Goal: Transaction & Acquisition: Book appointment/travel/reservation

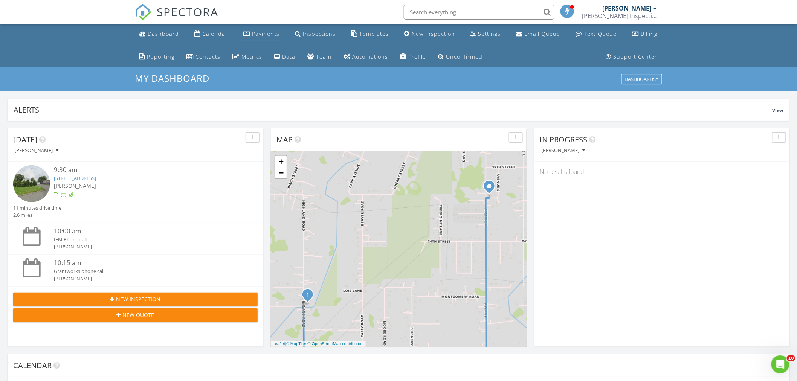
click at [272, 34] on div "Payments" at bounding box center [265, 33] width 27 height 7
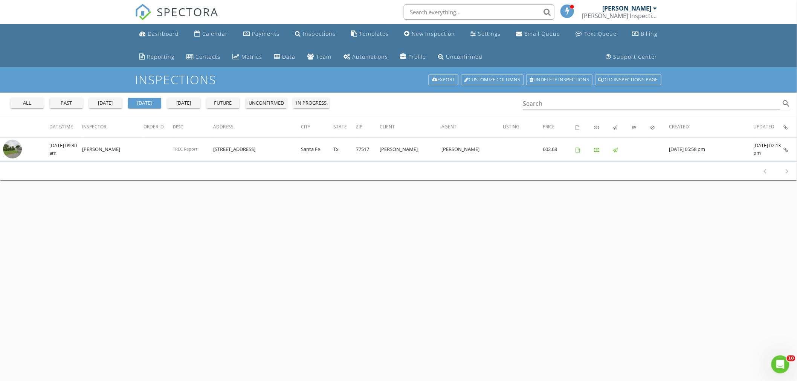
click at [23, 101] on div "all" at bounding box center [27, 103] width 27 height 8
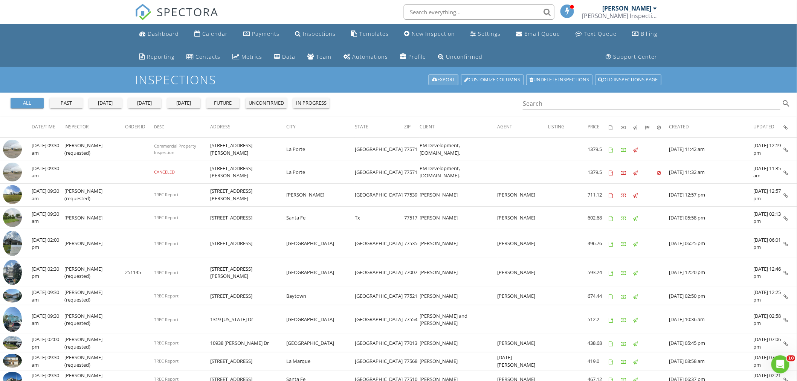
click at [438, 80] on link "Export" at bounding box center [443, 80] width 30 height 11
click at [285, 53] on div "Data" at bounding box center [288, 56] width 13 height 7
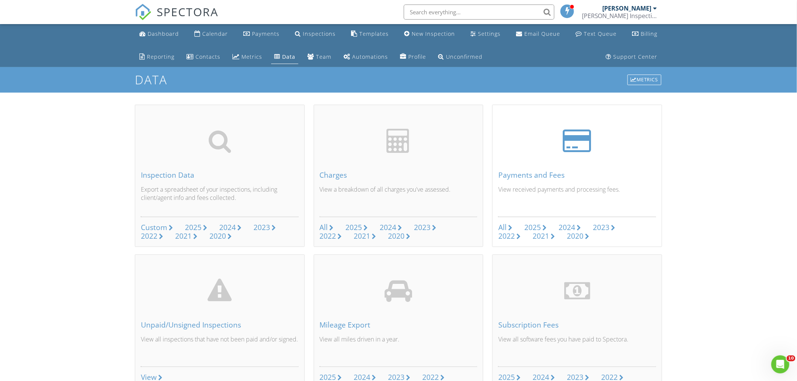
click at [532, 225] on div "2025" at bounding box center [532, 227] width 17 height 10
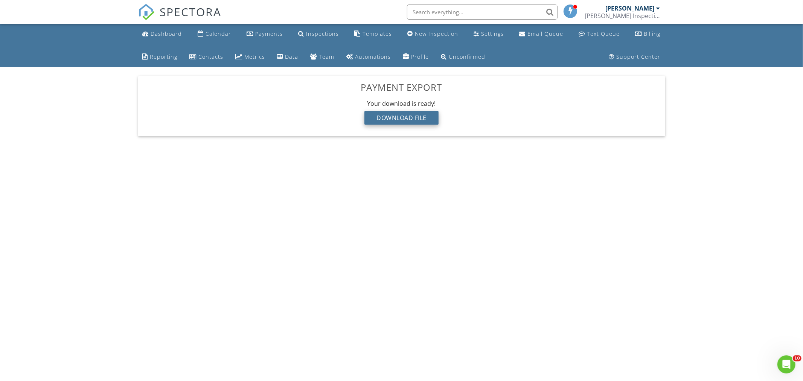
click at [409, 114] on div "Download File" at bounding box center [401, 118] width 74 height 14
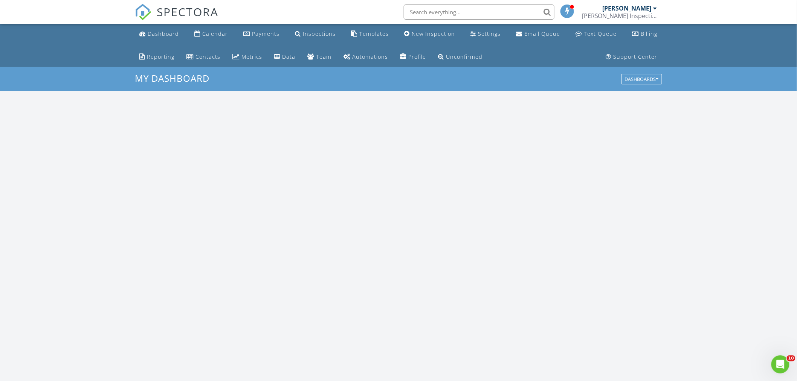
scroll to position [698, 810]
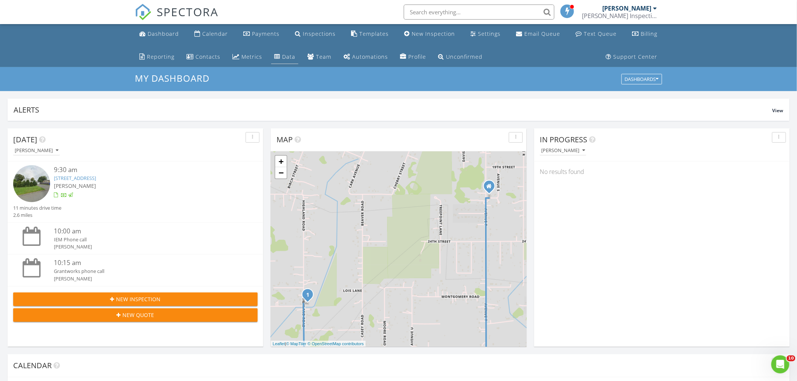
click at [283, 56] on div "Data" at bounding box center [288, 56] width 13 height 7
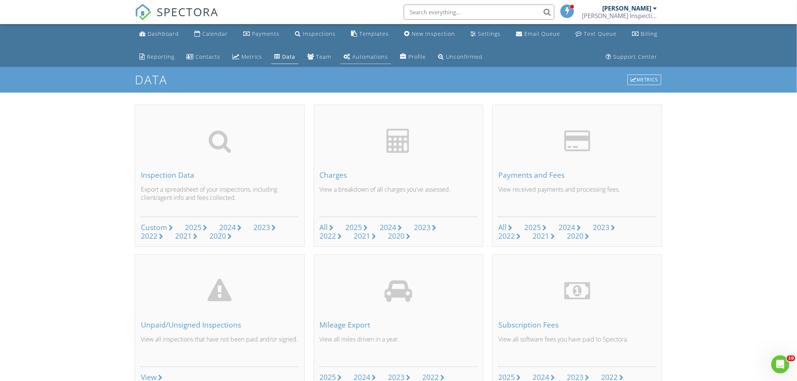
click at [363, 53] on div "Automations" at bounding box center [370, 56] width 36 height 7
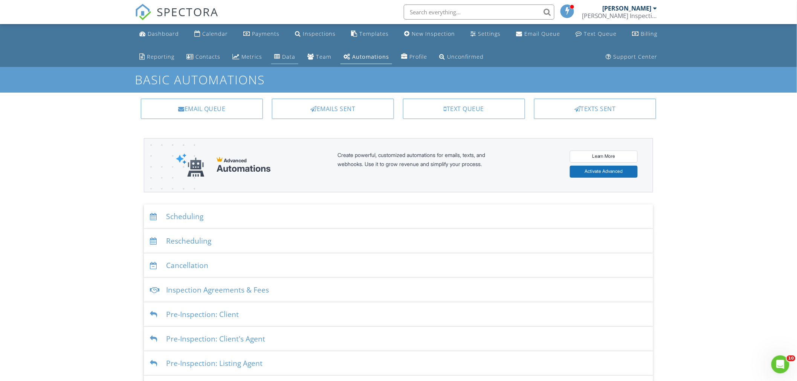
click at [276, 55] on div "Data" at bounding box center [277, 56] width 6 height 6
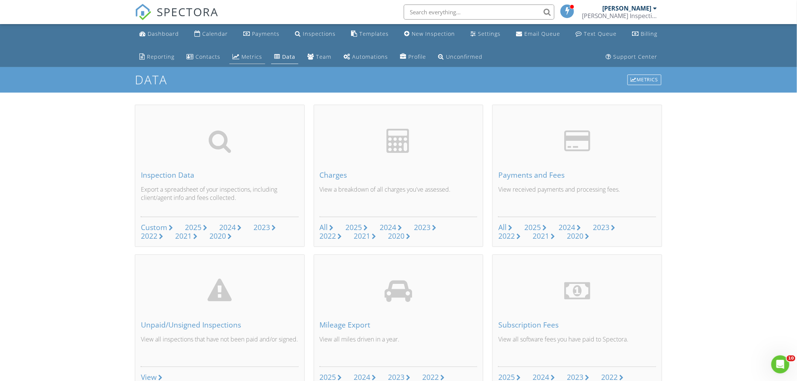
click at [245, 58] on div "Metrics" at bounding box center [251, 56] width 21 height 7
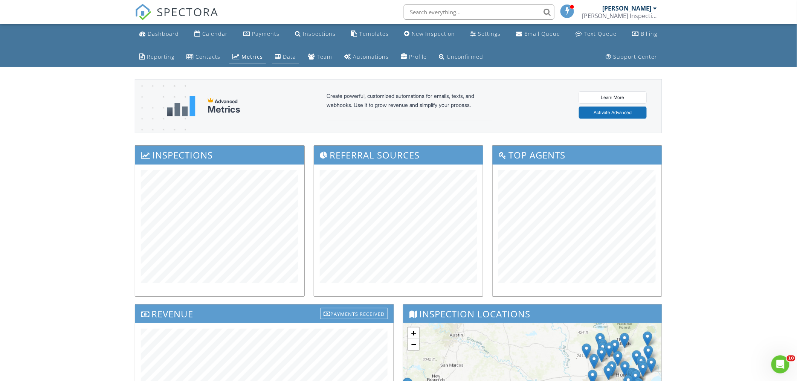
click at [285, 56] on div "Data" at bounding box center [289, 56] width 13 height 7
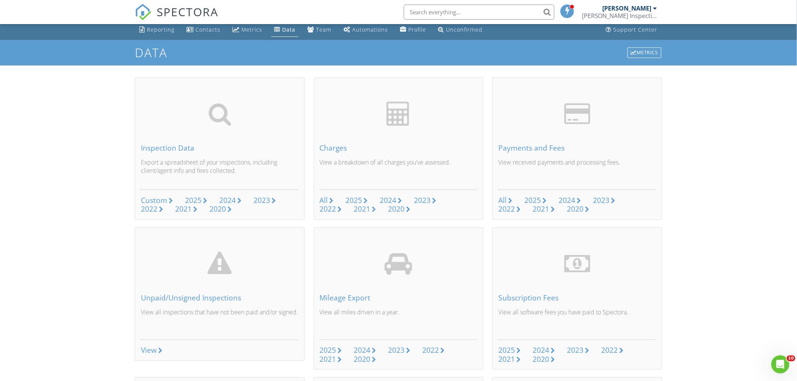
scroll to position [42, 0]
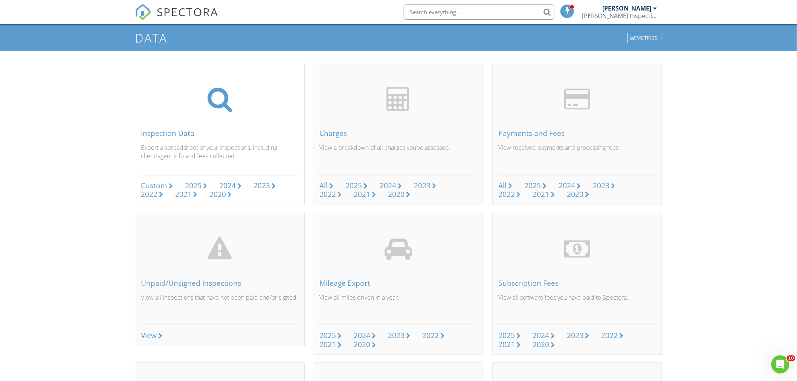
click at [192, 185] on div "2025" at bounding box center [193, 185] width 17 height 10
click at [354, 184] on div "2025" at bounding box center [354, 185] width 17 height 10
click at [334, 331] on div "2025" at bounding box center [328, 335] width 17 height 10
click at [349, 288] on div "Mileage Export View all miles driven in a year. 2025 2024 2023 2022 2021 2020" at bounding box center [398, 292] width 169 height 123
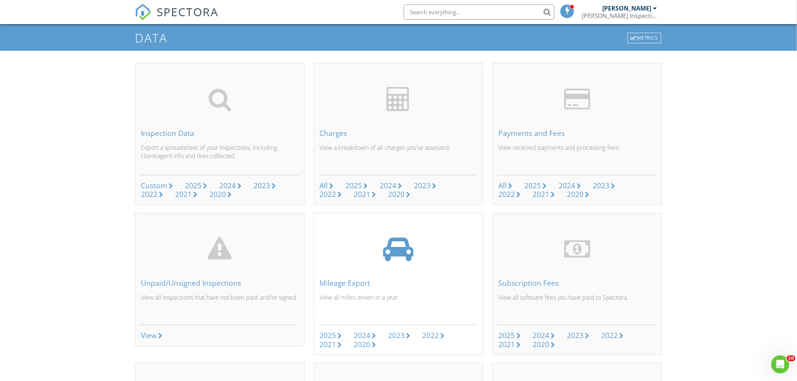
click at [356, 282] on div "Mileage Export" at bounding box center [399, 283] width 158 height 8
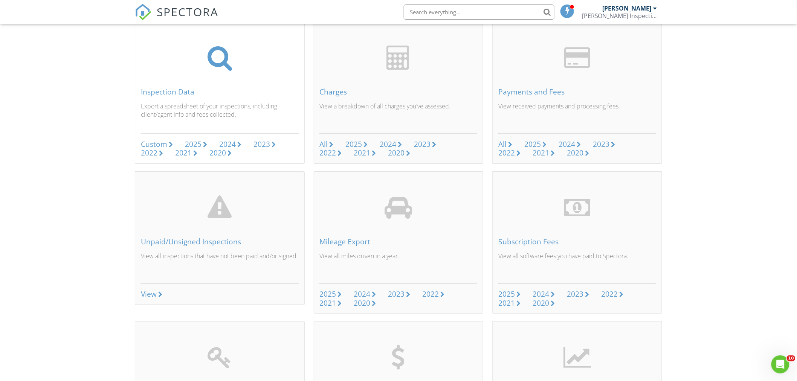
scroll to position [0, 0]
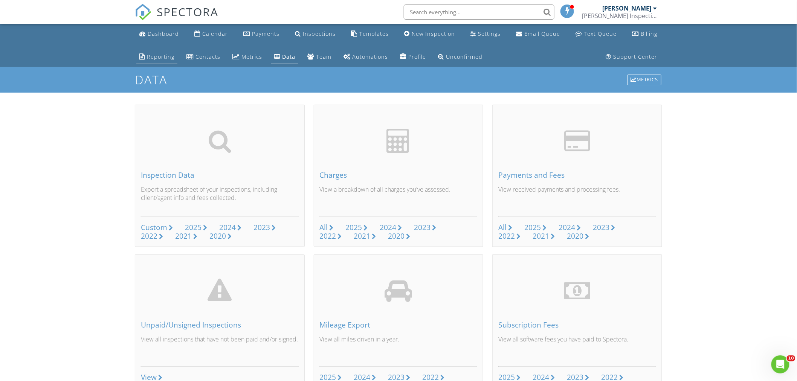
click at [160, 55] on div "Reporting" at bounding box center [160, 56] width 27 height 7
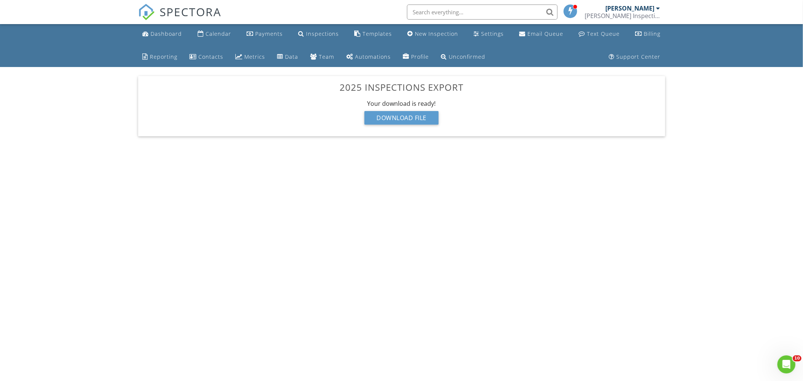
drag, startPoint x: 392, startPoint y: 116, endPoint x: 541, endPoint y: 125, distance: 150.2
click at [394, 116] on div "Download File" at bounding box center [401, 118] width 74 height 14
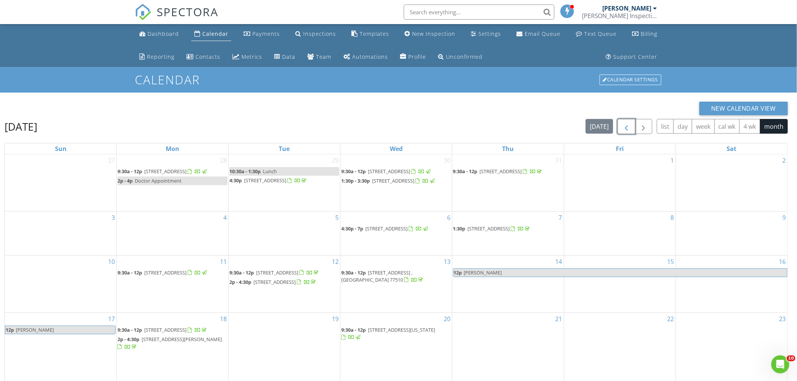
click at [625, 128] on span "button" at bounding box center [626, 126] width 9 height 9
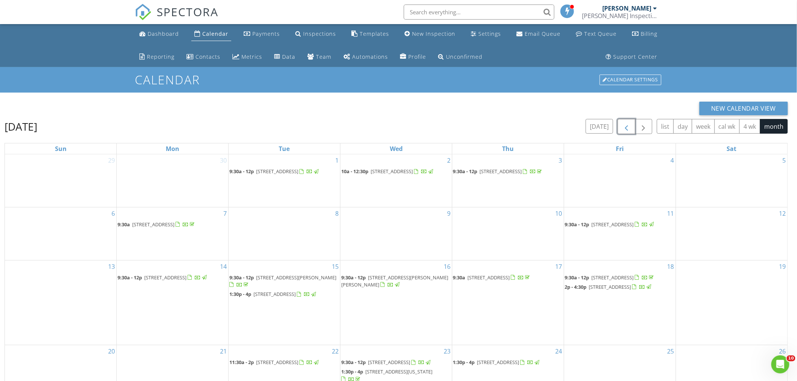
click at [624, 127] on span "button" at bounding box center [626, 126] width 9 height 9
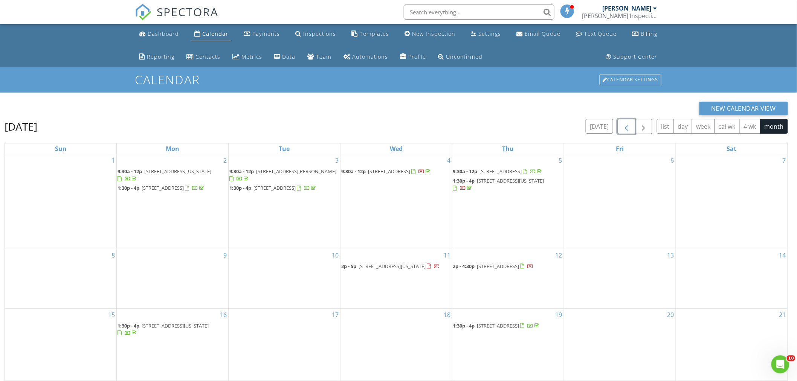
click at [624, 127] on span "button" at bounding box center [626, 126] width 9 height 9
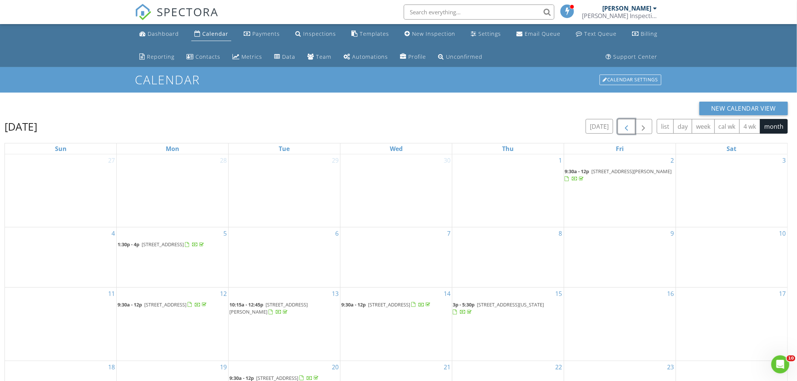
click at [624, 127] on span "button" at bounding box center [626, 126] width 9 height 9
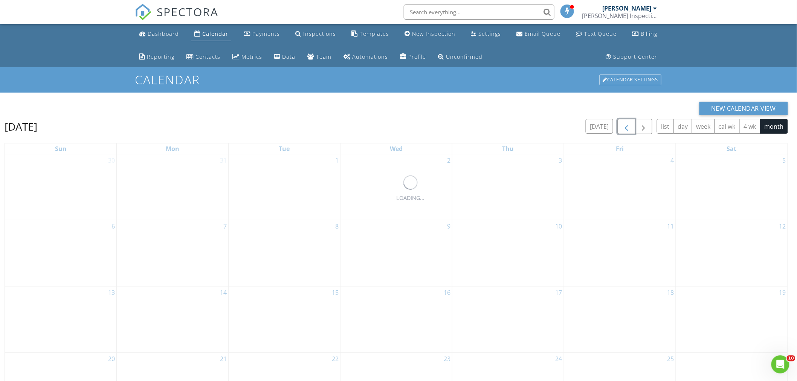
click at [624, 127] on span "button" at bounding box center [626, 126] width 9 height 9
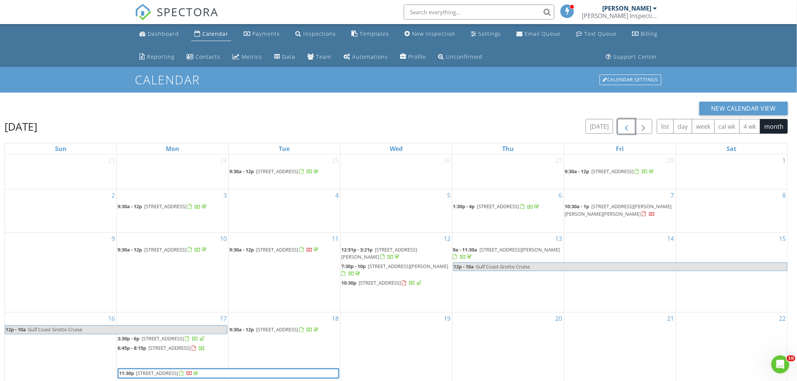
click at [624, 127] on span "button" at bounding box center [626, 126] width 9 height 9
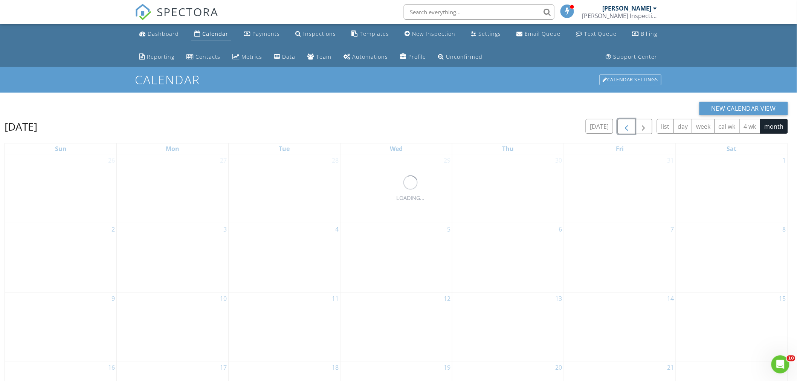
click at [624, 127] on span "button" at bounding box center [626, 126] width 9 height 9
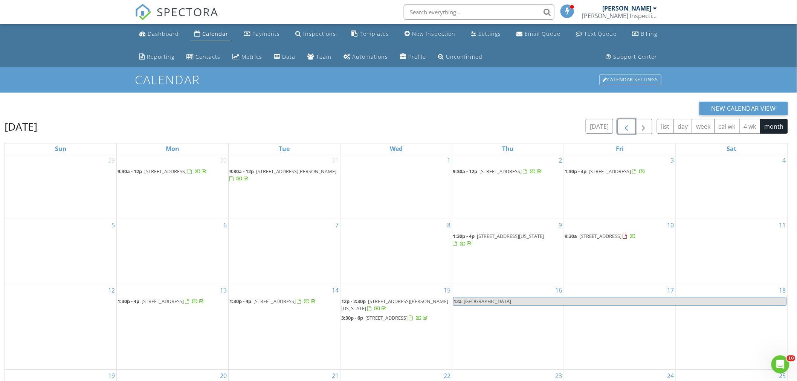
click at [624, 127] on span "button" at bounding box center [626, 126] width 9 height 9
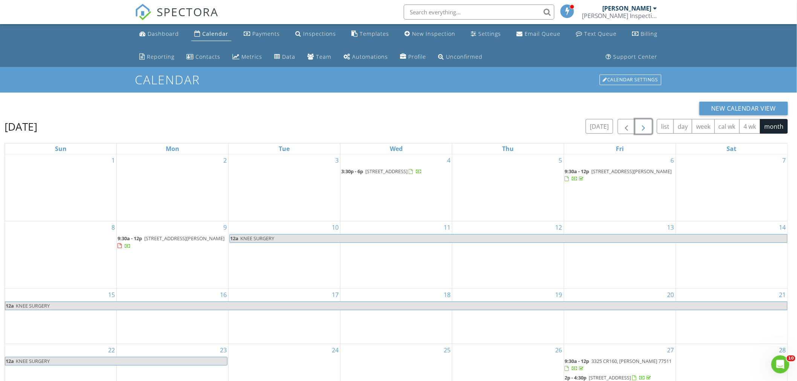
click at [642, 126] on span "button" at bounding box center [643, 126] width 9 height 9
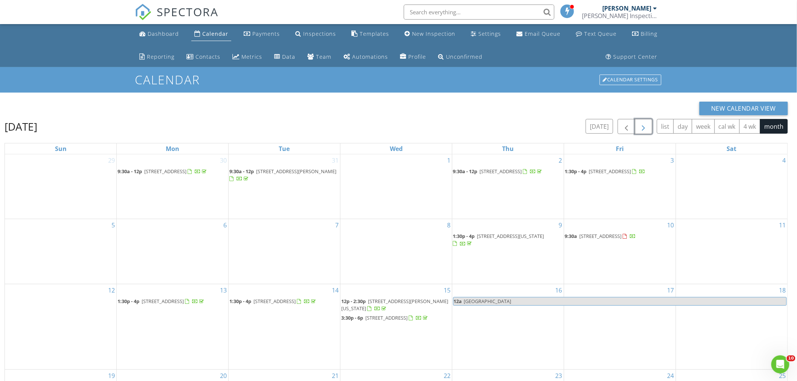
click at [635, 119] on button "button" at bounding box center [644, 126] width 18 height 15
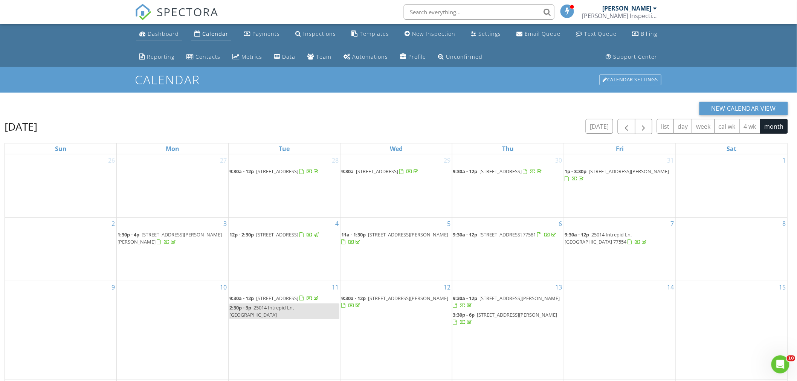
click at [164, 30] on div "Dashboard" at bounding box center [163, 33] width 31 height 7
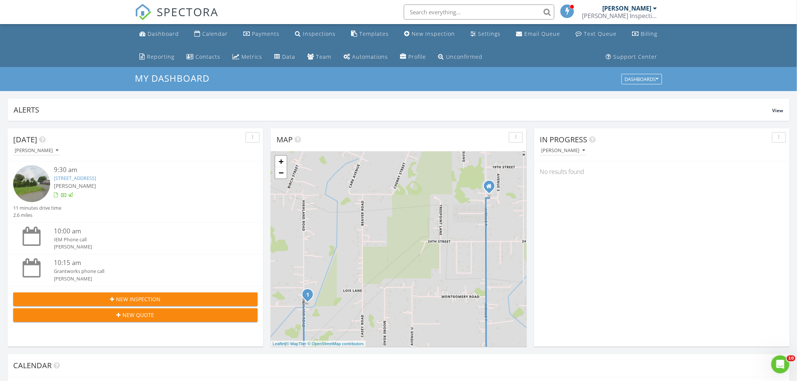
click at [147, 311] on span "New Quote" at bounding box center [139, 315] width 32 height 8
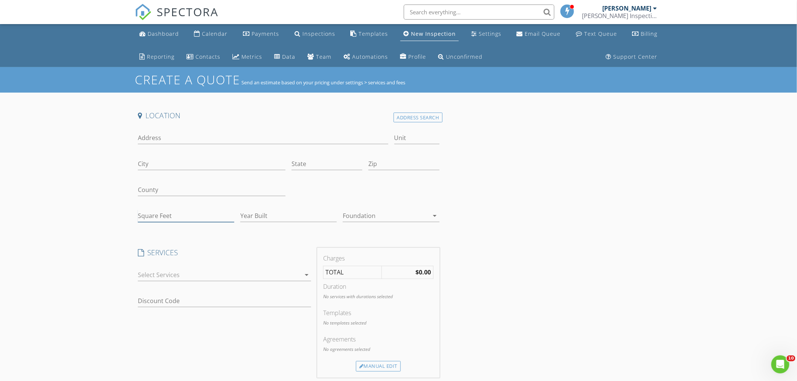
click at [150, 213] on input "Square Feet" at bounding box center [186, 216] width 96 height 12
type input "7870"
click at [167, 273] on div at bounding box center [219, 275] width 163 height 12
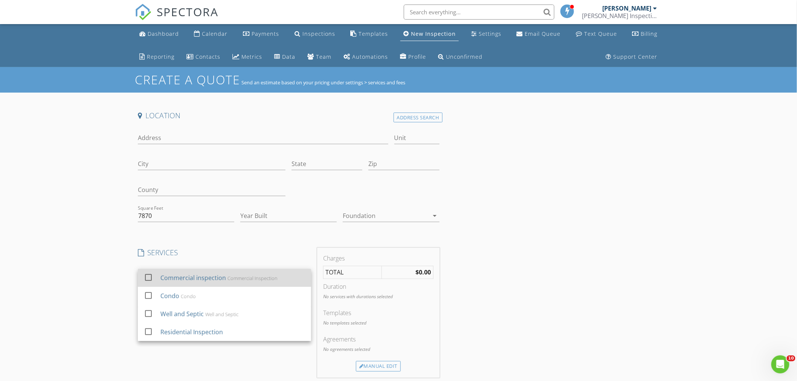
click at [215, 276] on div "Commercial inspection" at bounding box center [193, 277] width 66 height 9
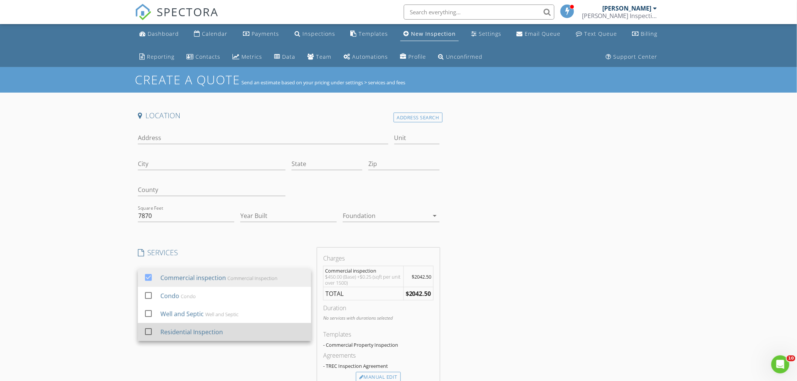
click at [194, 326] on div "Residential Inspection" at bounding box center [232, 332] width 145 height 15
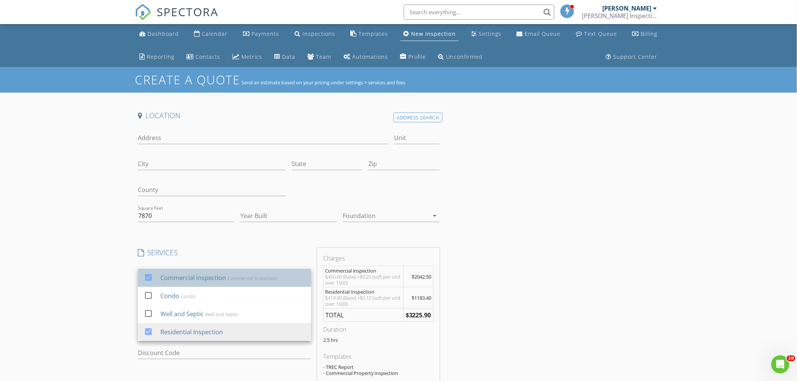
click at [198, 274] on div "Commercial inspection" at bounding box center [193, 277] width 66 height 9
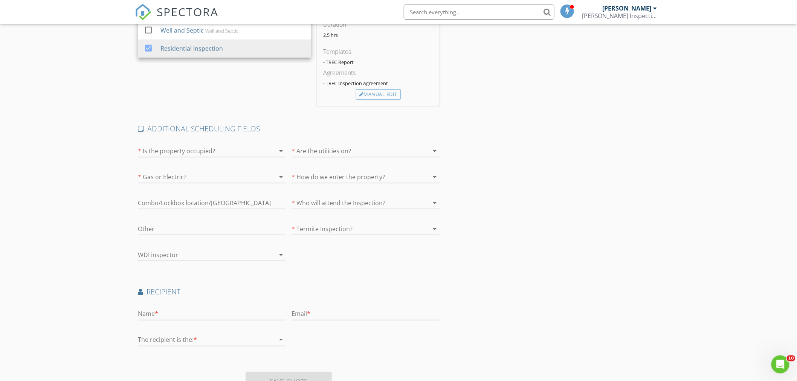
scroll to position [319, 0]
